Goal: Task Accomplishment & Management: Check status

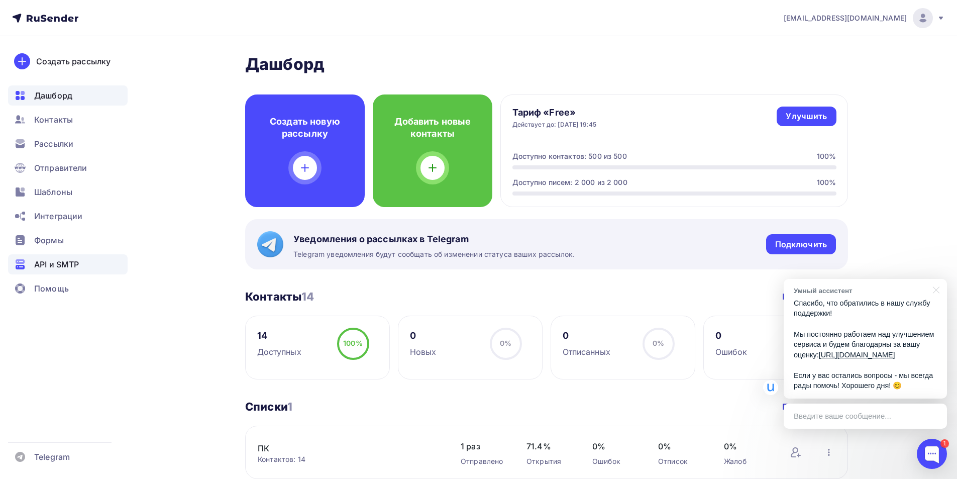
click at [41, 259] on span "API и SMTP" at bounding box center [56, 264] width 45 height 12
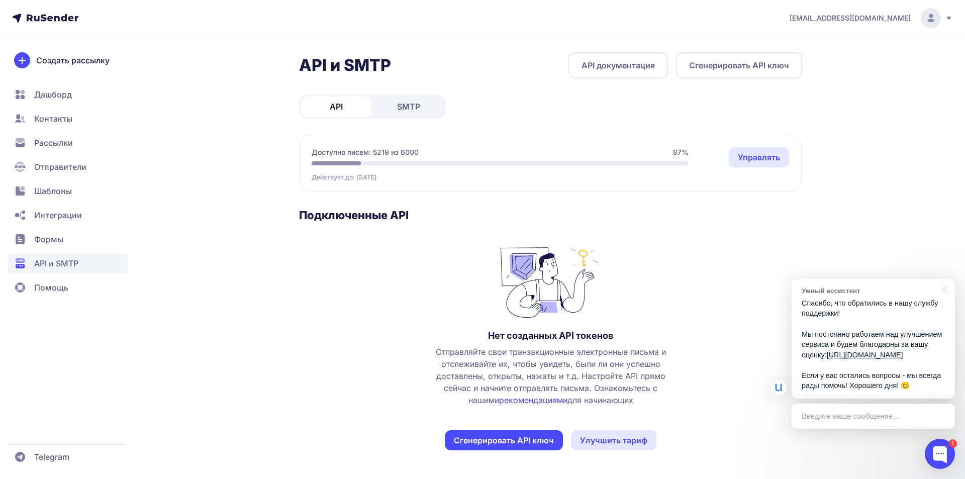
click at [405, 106] on span "SMTP" at bounding box center [408, 107] width 23 height 12
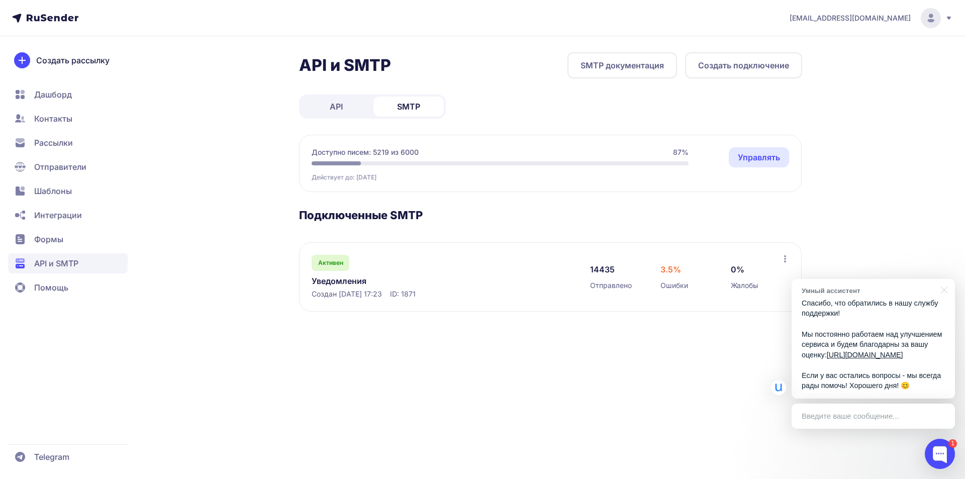
click at [347, 282] on link "Уведомления" at bounding box center [415, 281] width 206 height 12
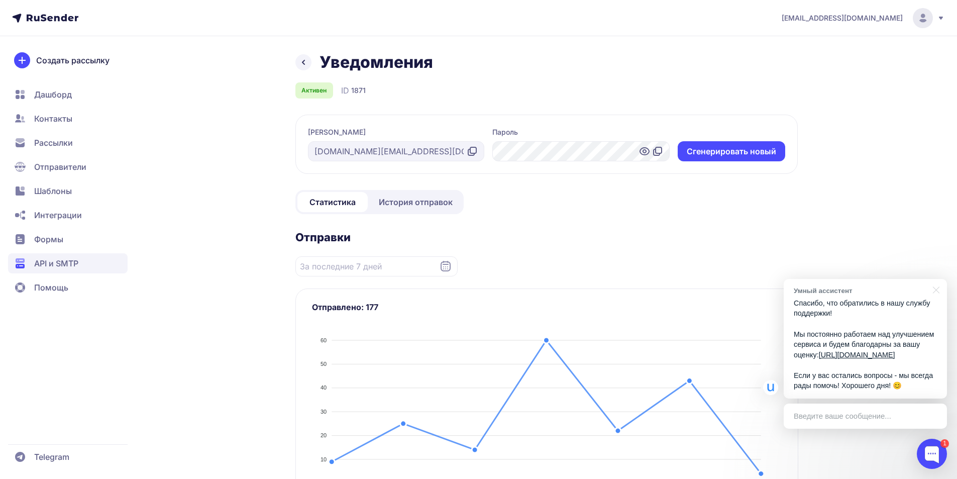
click at [417, 201] on span "История отправок" at bounding box center [416, 202] width 74 height 12
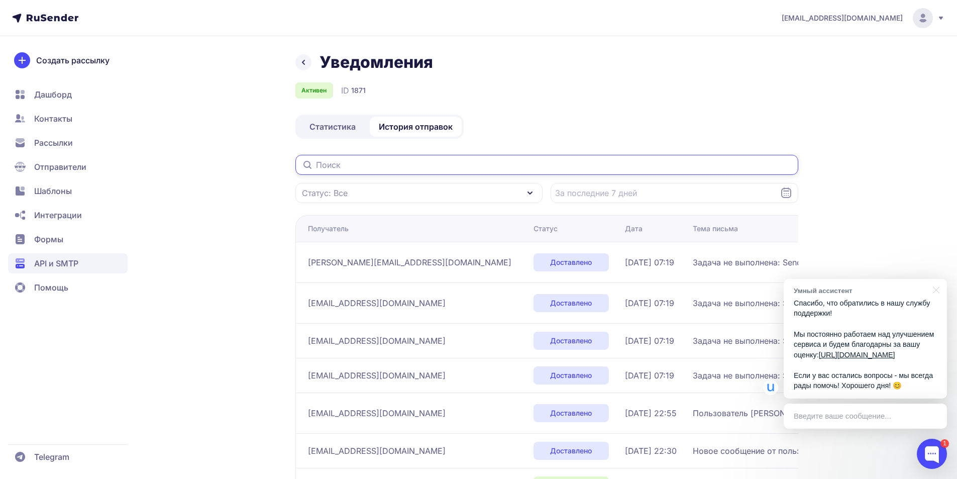
click at [360, 164] on input "text" at bounding box center [546, 165] width 503 height 20
paste input "[EMAIL_ADDRESS][DOMAIN_NAME]"
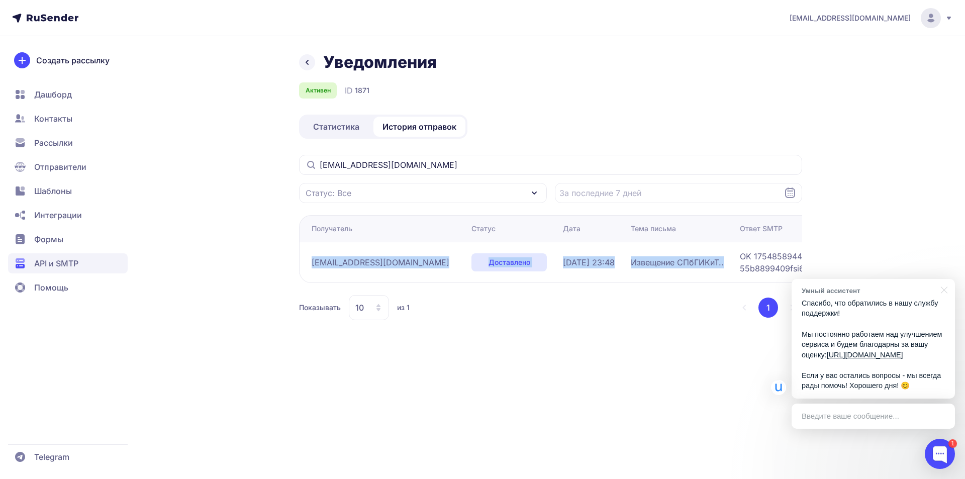
drag, startPoint x: 307, startPoint y: 264, endPoint x: 725, endPoint y: 265, distance: 418.1
click at [725, 265] on tr "[EMAIL_ADDRESS][DOMAIN_NAME] Доставлено [DATE] 23:48 Извещение СПбГИКиТ.. OK 17…" at bounding box center [651, 262] width 704 height 41
copy tr "[EMAIL_ADDRESS][DOMAIN_NAME] Доставлено [DATE] 23:48 Извещение СПбГИКиТ.."
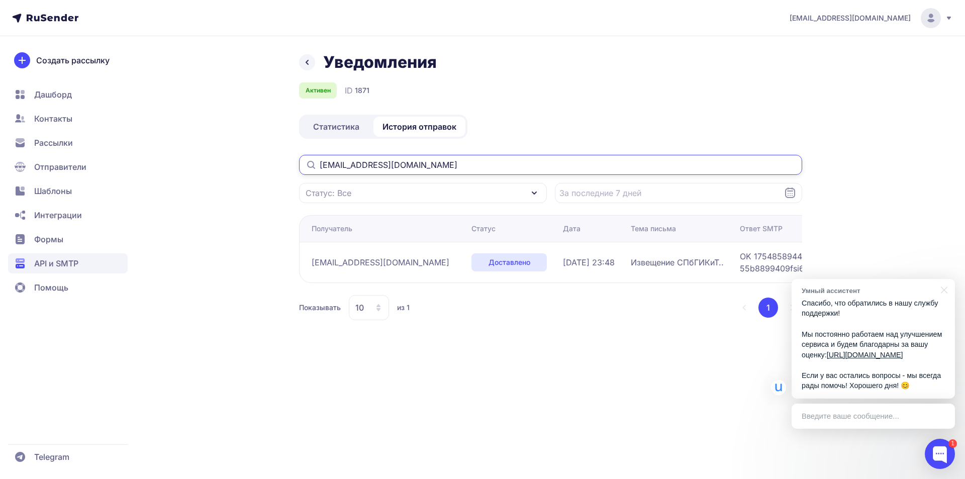
drag, startPoint x: 462, startPoint y: 166, endPoint x: 323, endPoint y: 166, distance: 139.2
click at [323, 166] on input "[EMAIL_ADDRESS][DOMAIN_NAME]" at bounding box center [550, 165] width 503 height 20
click at [462, 168] on input "[EMAIL_ADDRESS][DOMAIN_NAME]" at bounding box center [550, 165] width 503 height 20
click at [450, 160] on input "[EMAIL_ADDRESS][DOMAIN_NAME]" at bounding box center [550, 165] width 503 height 20
drag, startPoint x: 467, startPoint y: 166, endPoint x: 271, endPoint y: 167, distance: 196.5
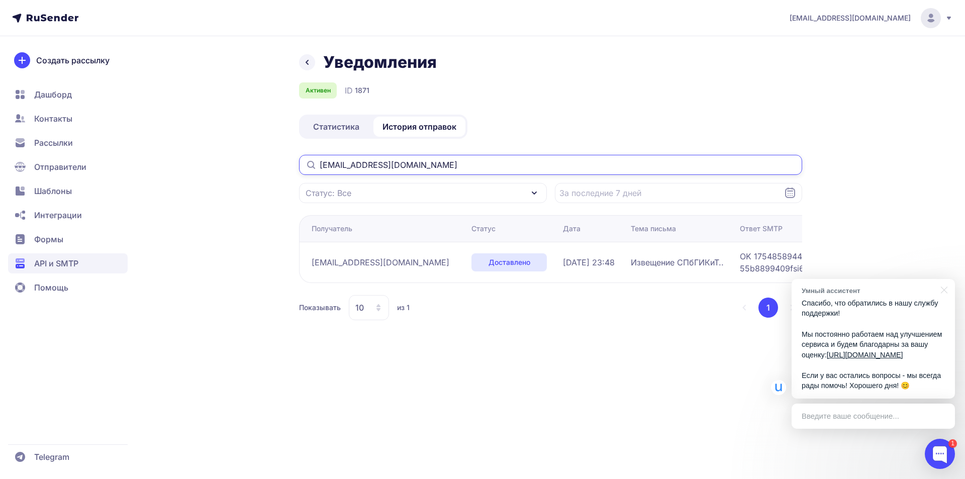
click at [271, 167] on div "Уведомления Активен ID 1871 Статистика История отправок [EMAIL_ADDRESS][DOMAIN_…" at bounding box center [483, 198] width 724 height 292
paste input "victoriagulina5v"
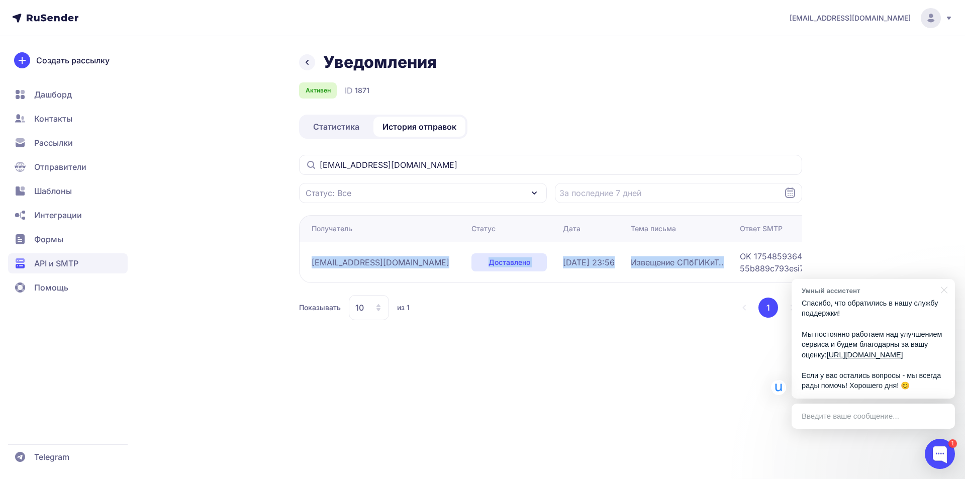
drag, startPoint x: 307, startPoint y: 262, endPoint x: 712, endPoint y: 261, distance: 405.0
click at [712, 261] on tr "[EMAIL_ADDRESS][DOMAIN_NAME] Доставлено [DATE] 23:56 Извещение СПбГИКиТ.. OK 17…" at bounding box center [651, 262] width 704 height 41
copy tr "[EMAIL_ADDRESS][DOMAIN_NAME] Доставлено [DATE] 23:56 Извещение СПбГИКиТ.."
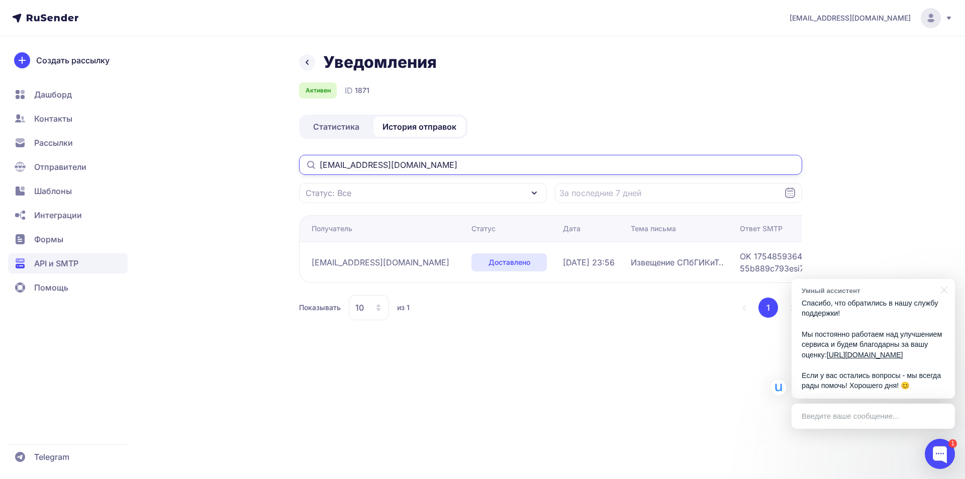
drag, startPoint x: 437, startPoint y: 165, endPoint x: 160, endPoint y: 167, distance: 276.4
click at [160, 166] on div "Уведомления Активен ID 1871 Статистика История отправок [EMAIL_ADDRESS][DOMAIN_…" at bounding box center [483, 198] width 724 height 292
paste input "alinapetrovskaia00"
type input "[EMAIL_ADDRESS][DOMAIN_NAME]"
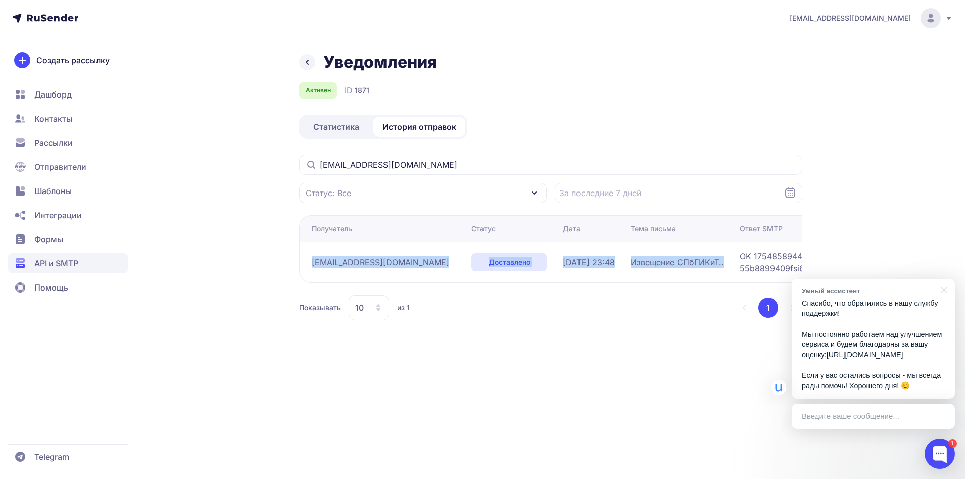
drag, startPoint x: 306, startPoint y: 263, endPoint x: 724, endPoint y: 266, distance: 417.6
click at [724, 266] on tr "[EMAIL_ADDRESS][DOMAIN_NAME] Доставлено [DATE] 23:48 Извещение СПбГИКиТ.. OK 17…" at bounding box center [651, 262] width 704 height 41
copy tr "[EMAIL_ADDRESS][DOMAIN_NAME] Доставлено [DATE] 23:48 Извещение СПбГИКиТ.."
